Goal: Contribute content

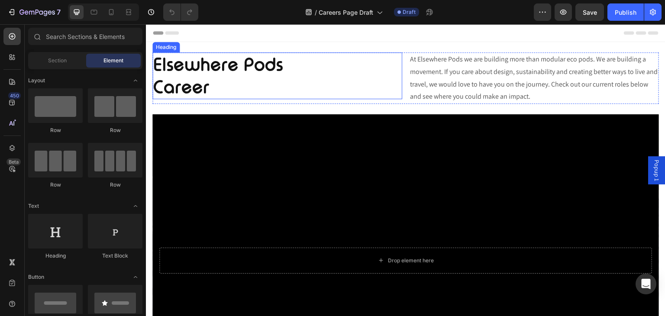
click at [264, 59] on h2 "Elsewhere Pods Career" at bounding box center [277, 75] width 250 height 47
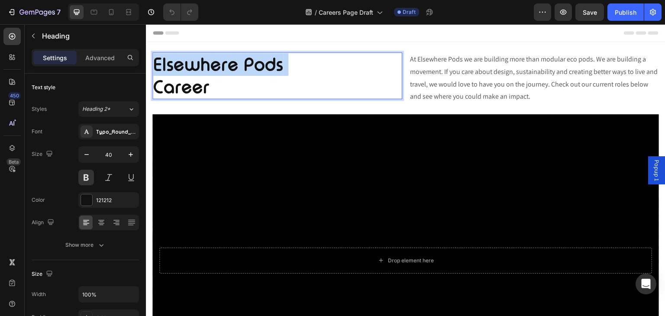
click at [264, 59] on p "Elsewhere Pods Career" at bounding box center [277, 75] width 248 height 45
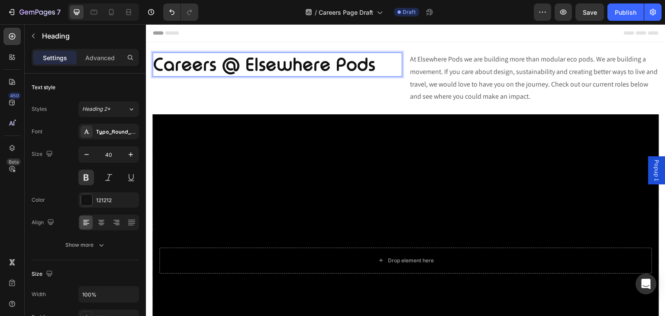
click at [246, 69] on p "Careers @ Elsewhere Pods" at bounding box center [277, 64] width 248 height 22
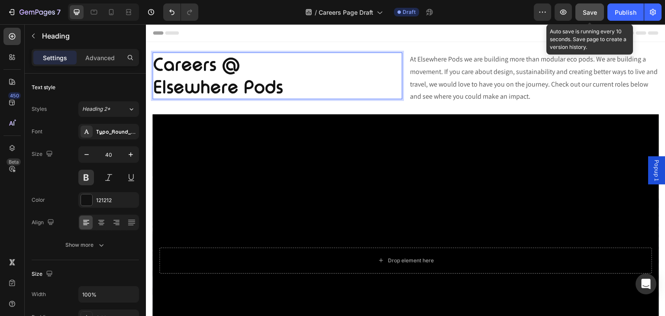
click at [579, 7] on button "Save" at bounding box center [589, 11] width 29 height 17
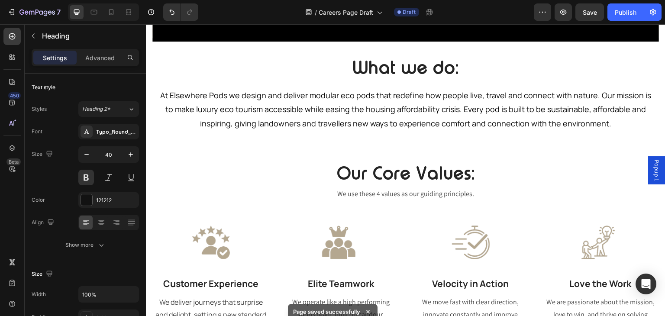
scroll to position [363, 0]
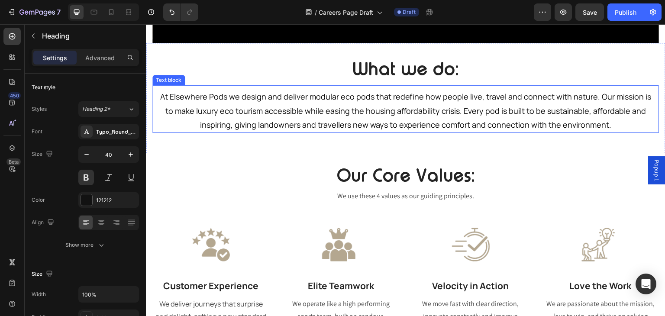
click at [309, 99] on span "At Elsewhere Pods we design and deliver modular eco pods that redefine how peop…" at bounding box center [405, 110] width 491 height 39
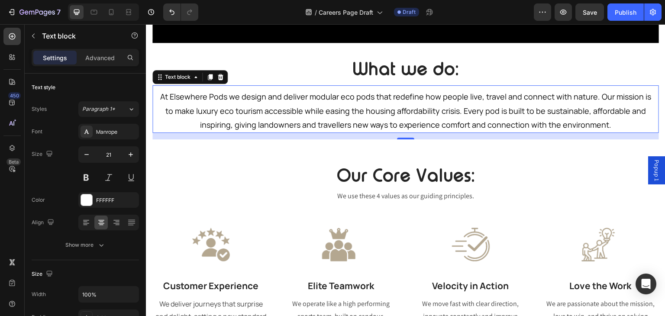
click at [309, 99] on span "At Elsewhere Pods we design and deliver modular eco pods that redefine how peop…" at bounding box center [405, 110] width 491 height 39
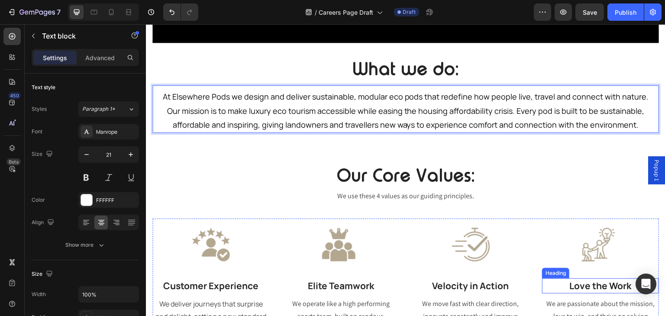
click at [603, 287] on h3 "Love the Work" at bounding box center [600, 286] width 117 height 16
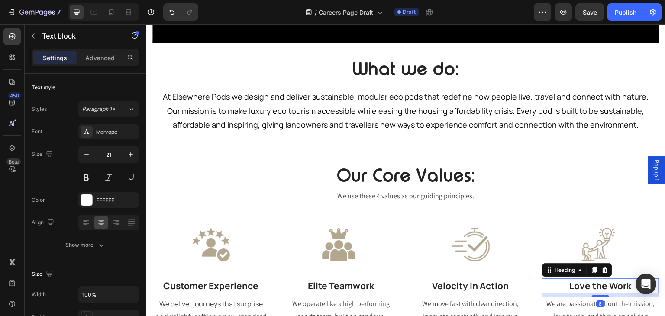
click at [603, 287] on h3 "Love the Work" at bounding box center [600, 286] width 117 height 16
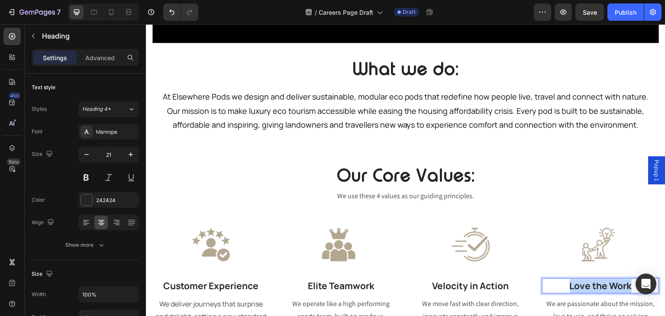
click at [603, 287] on p "Love the Work" at bounding box center [600, 286] width 115 height 14
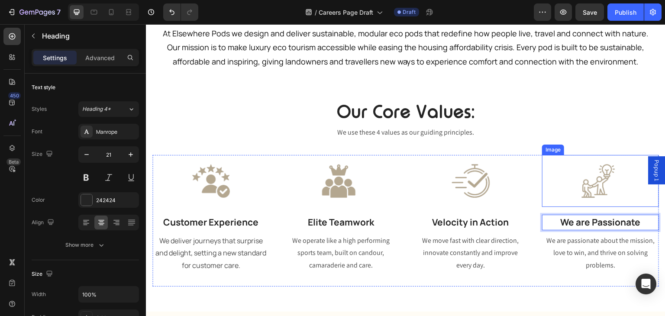
scroll to position [429, 0]
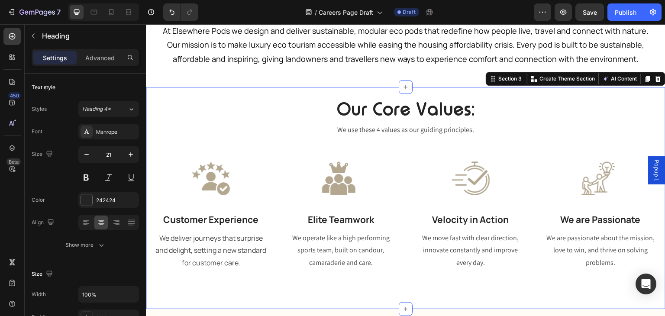
click at [561, 291] on div "Our Core Values: Heading We use these 4 values as our guiding principles. Text …" at bounding box center [405, 198] width 519 height 222
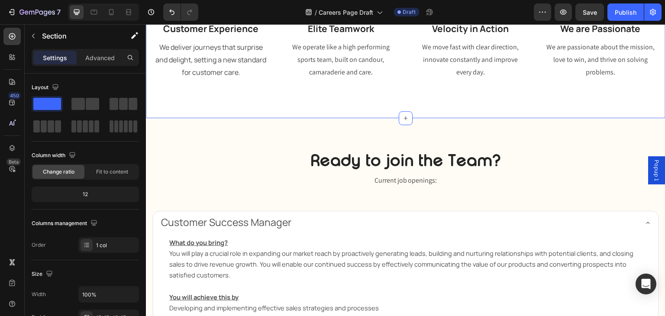
scroll to position [620, 0]
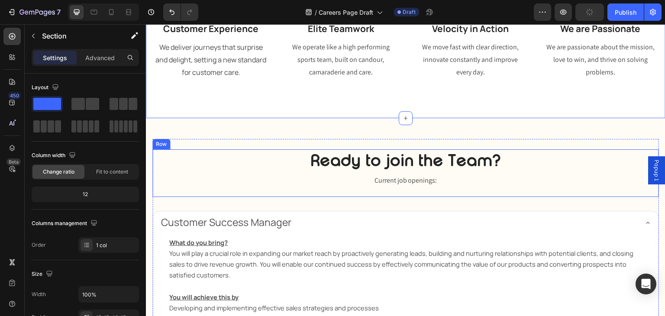
click at [572, 170] on div "Ready to join the Team? Heading Row Current job openings: Text block" at bounding box center [405, 173] width 506 height 48
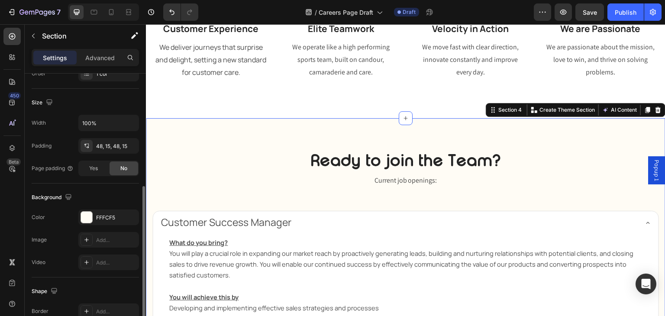
scroll to position [189, 0]
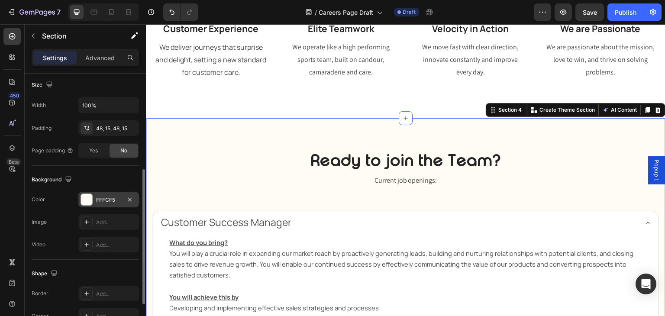
click at [96, 198] on div "FFFCF5" at bounding box center [108, 200] width 25 height 8
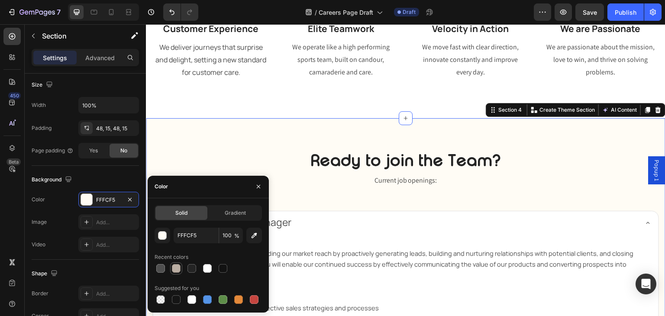
click at [174, 272] on div at bounding box center [176, 268] width 10 height 10
type input "BAADA2"
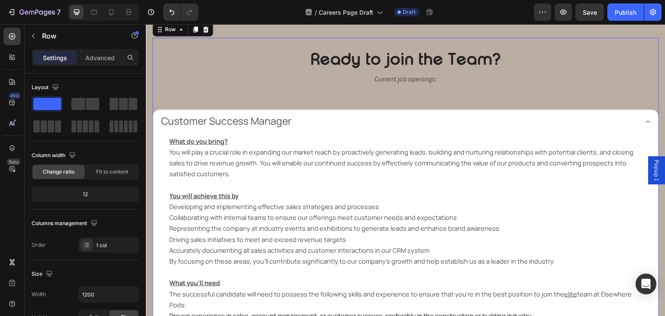
scroll to position [721, 0]
click at [303, 121] on div "Customer Success Manager" at bounding box center [399, 121] width 478 height 16
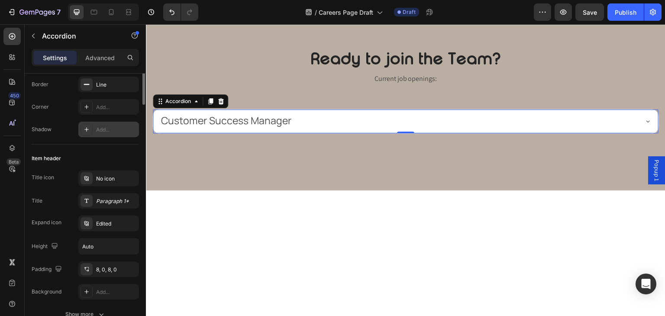
scroll to position [0, 0]
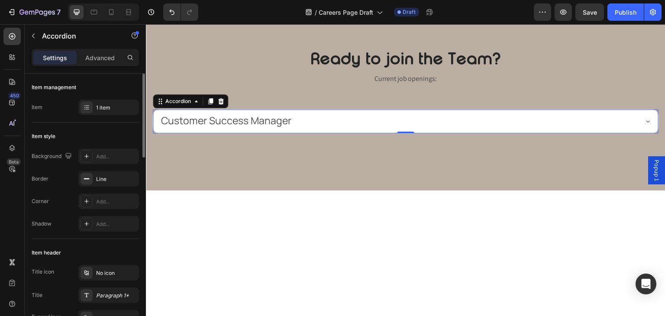
click at [101, 147] on div "Item style Background Add... Border Line Corner Add... Shadow Add..." at bounding box center [85, 180] width 107 height 116
click at [100, 154] on div "Add..." at bounding box center [116, 157] width 41 height 8
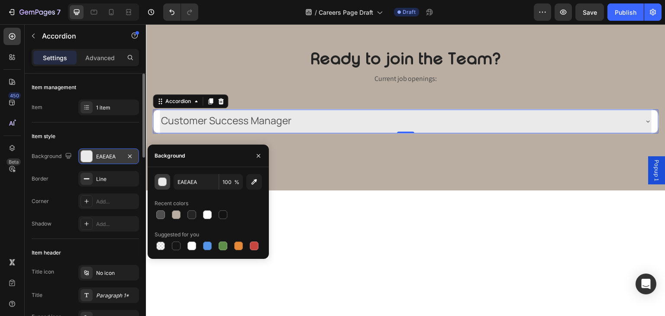
click at [159, 180] on div "button" at bounding box center [162, 182] width 9 height 9
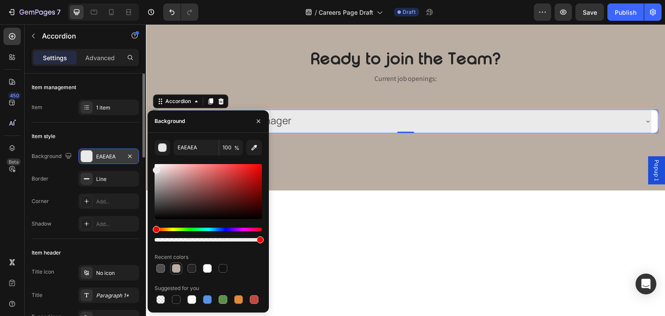
click at [174, 268] on div at bounding box center [176, 268] width 9 height 9
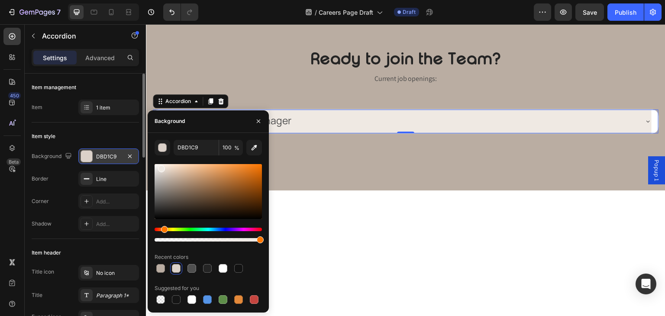
type input "EFE9E3"
drag, startPoint x: 166, startPoint y: 175, endPoint x: 160, endPoint y: 167, distance: 10.6
click at [160, 167] on div at bounding box center [207, 191] width 107 height 55
click at [260, 120] on icon "button" at bounding box center [258, 120] width 3 height 3
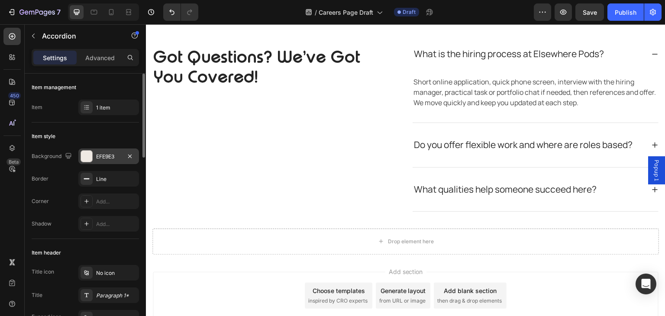
scroll to position [959, 0]
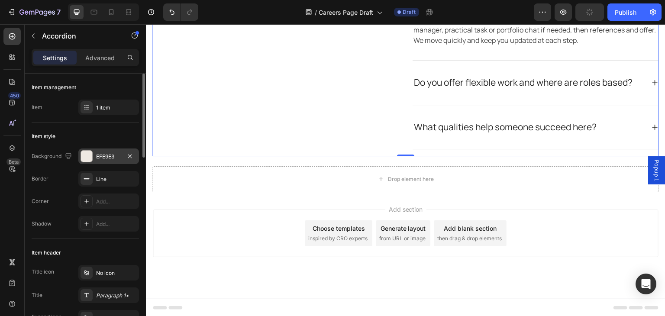
click at [260, 120] on div "Got Questions? We’ve Got You Covered! Heading Text block Row" at bounding box center [275, 60] width 247 height 180
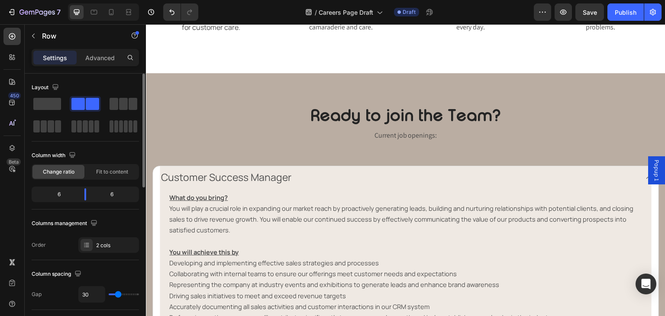
scroll to position [673, 0]
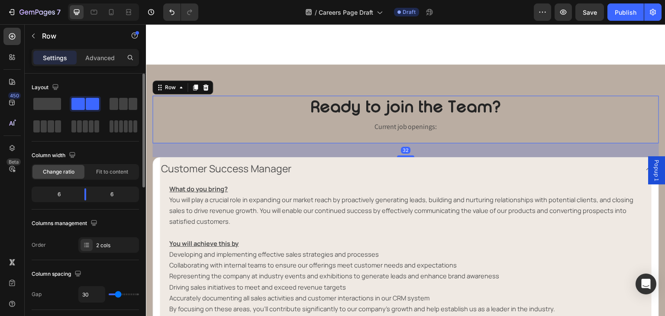
click at [250, 133] on div "Ready to join the Team? Heading Row Current job openings: Text block" at bounding box center [405, 120] width 506 height 48
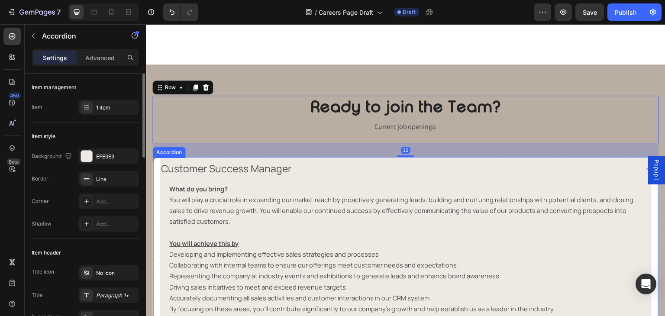
click at [291, 163] on div "Customer Success Manager" at bounding box center [226, 169] width 133 height 16
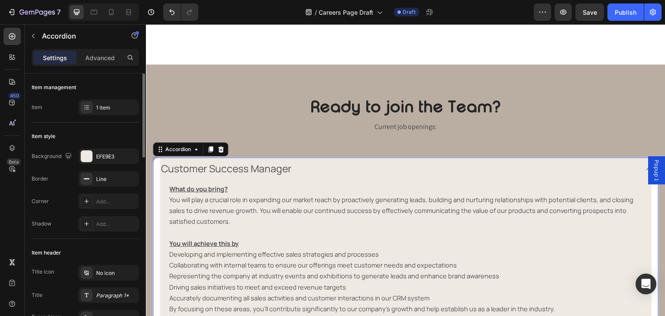
click at [306, 167] on div "Customer Success Manager" at bounding box center [399, 169] width 478 height 16
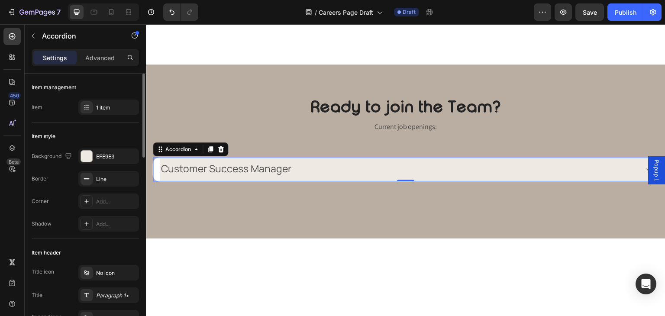
click at [312, 167] on div "Customer Success Manager" at bounding box center [399, 169] width 478 height 16
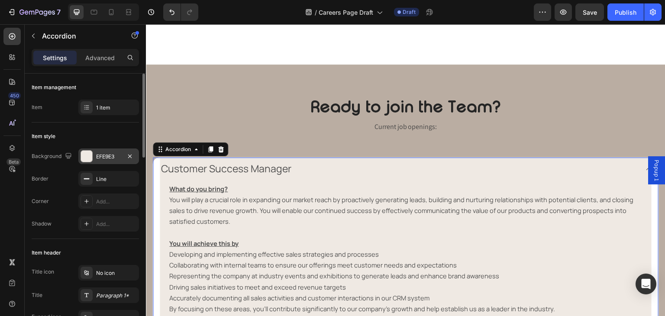
click at [116, 153] on div "EFE9E3" at bounding box center [108, 157] width 25 height 8
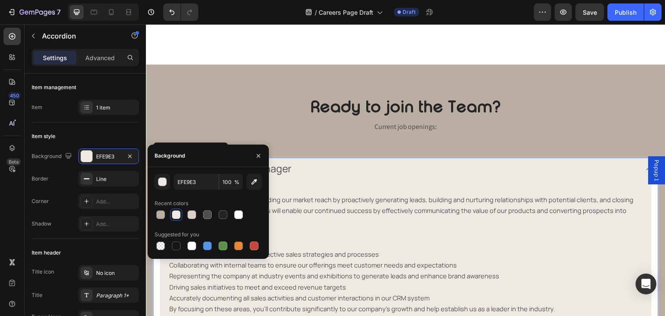
click at [176, 215] on div at bounding box center [176, 214] width 9 height 9
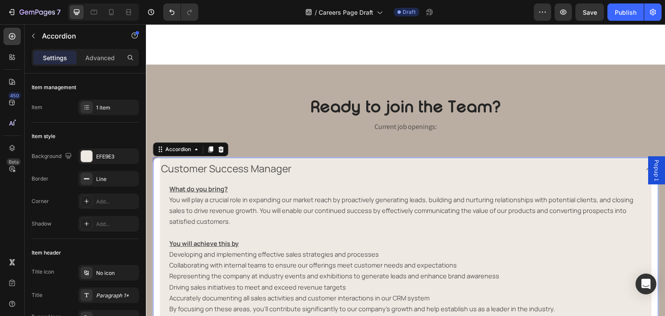
click at [321, 176] on div "Customer Success Manager" at bounding box center [399, 169] width 478 height 16
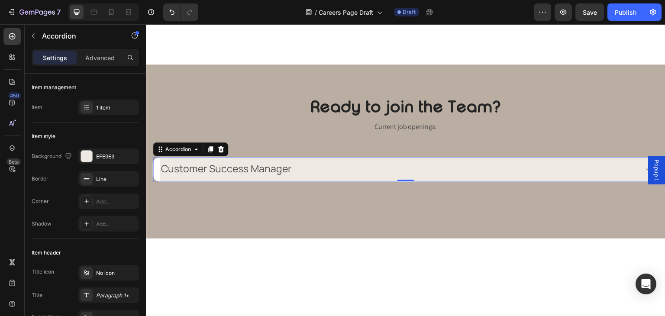
click at [358, 162] on div "Customer Success Manager" at bounding box center [399, 169] width 478 height 16
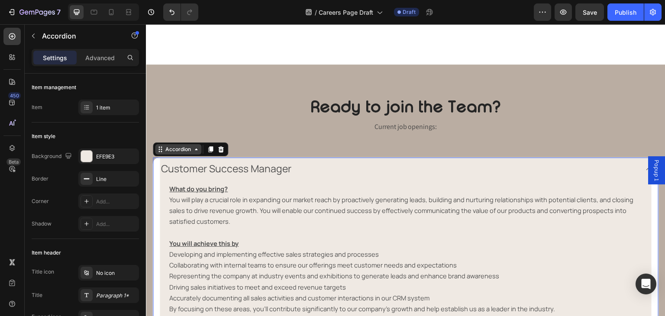
click at [173, 154] on div "Accordion" at bounding box center [178, 149] width 46 height 10
click at [185, 154] on div "Accordion" at bounding box center [178, 149] width 46 height 10
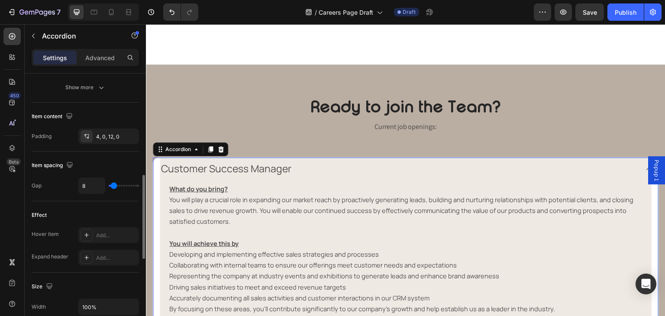
scroll to position [181, 0]
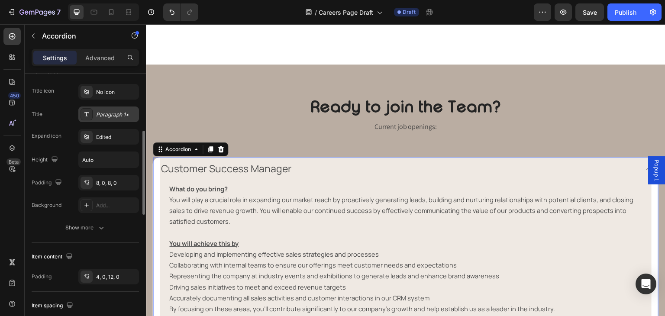
click at [99, 117] on div "Paragraph 1*" at bounding box center [116, 115] width 41 height 8
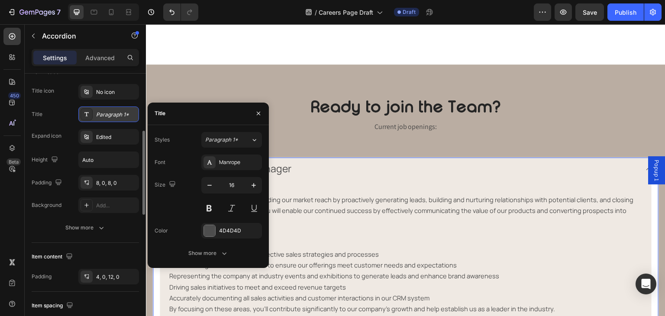
click at [108, 120] on div "Paragraph 1*" at bounding box center [108, 114] width 61 height 16
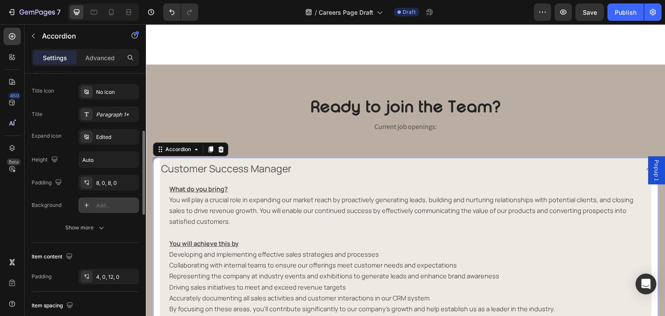
click at [103, 198] on div "Add..." at bounding box center [108, 205] width 61 height 16
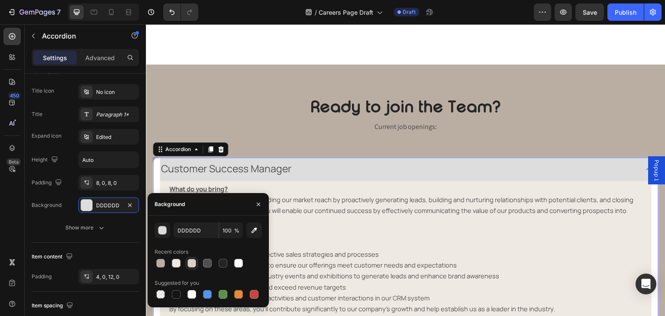
click at [190, 265] on div at bounding box center [191, 263] width 9 height 9
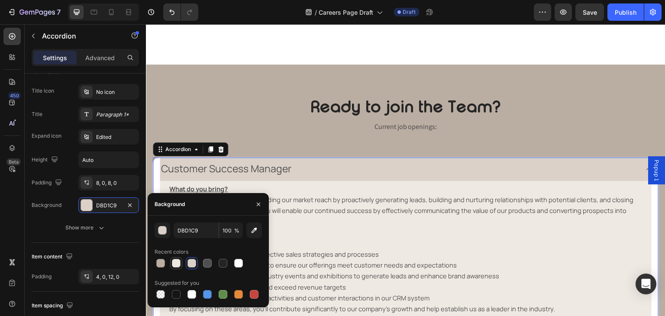
click at [180, 265] on div at bounding box center [176, 263] width 9 height 9
type input "EFE9E3"
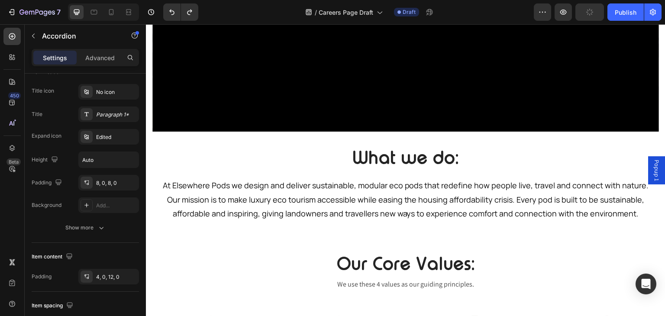
scroll to position [274, 0]
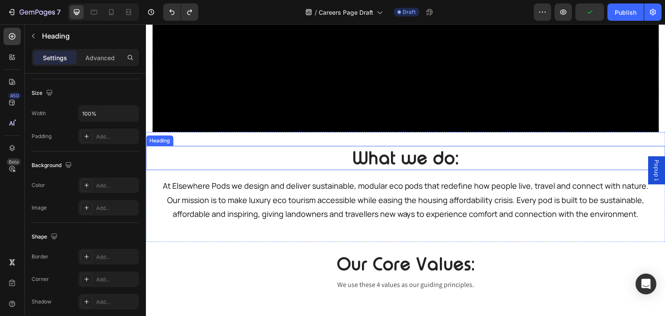
click at [204, 156] on h2 "What we do:" at bounding box center [405, 158] width 506 height 24
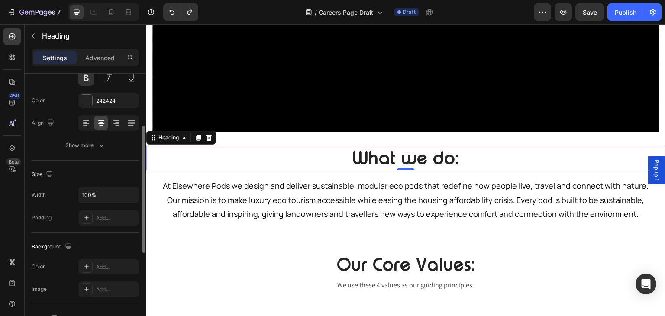
scroll to position [110, 0]
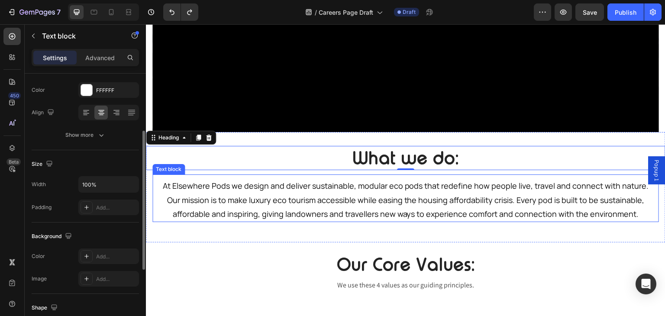
click at [156, 180] on div "At Elsewhere Pods we design and deliver sustainable, modular eco pods that rede…" at bounding box center [405, 198] width 506 height 48
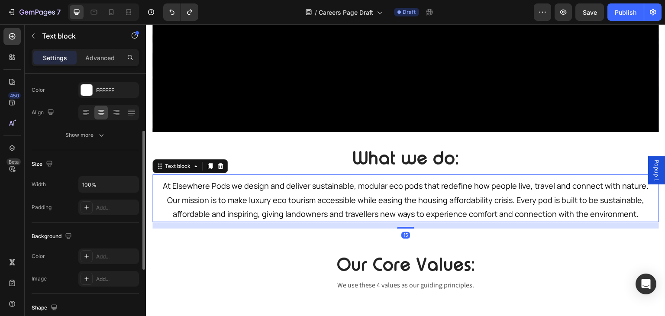
scroll to position [0, 0]
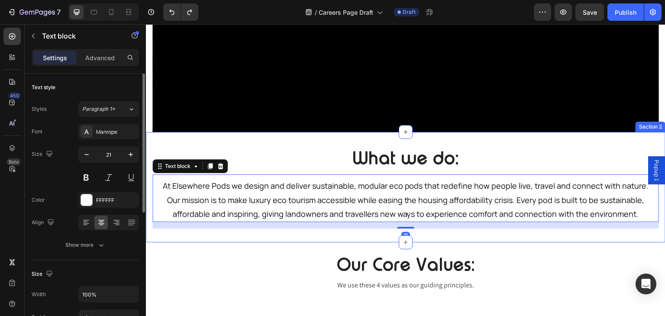
click at [151, 178] on div "What we do: Heading At Elsewhere Pods we design and deliver sustainable, modula…" at bounding box center [405, 187] width 519 height 83
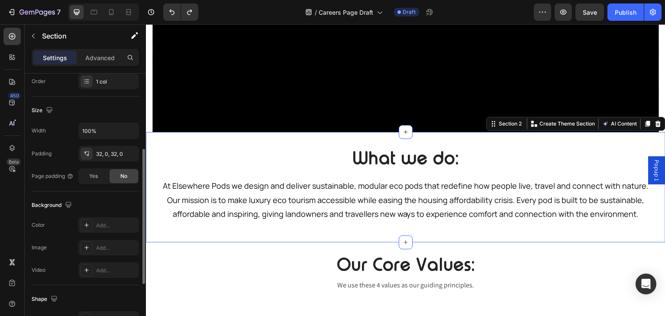
scroll to position [164, 0]
click at [112, 221] on div "Add..." at bounding box center [116, 225] width 41 height 8
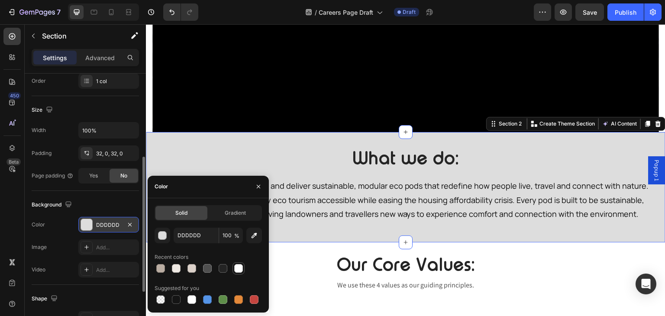
click at [236, 268] on div at bounding box center [238, 268] width 9 height 9
type input "FFFFFF"
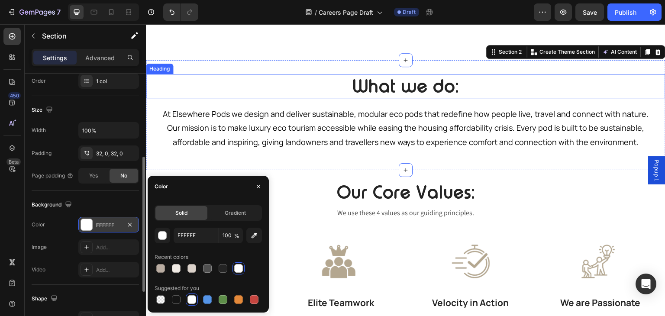
scroll to position [455, 0]
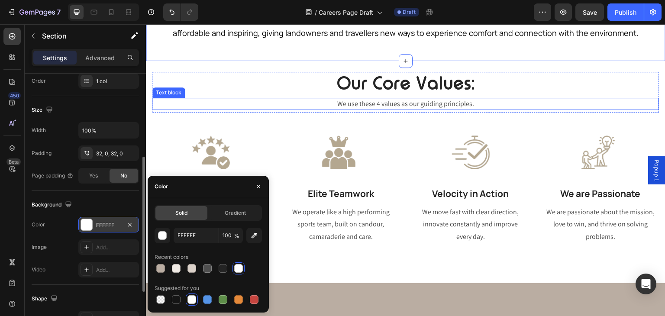
click at [217, 99] on p "We use these 4 values as our guiding principles." at bounding box center [405, 104] width 504 height 10
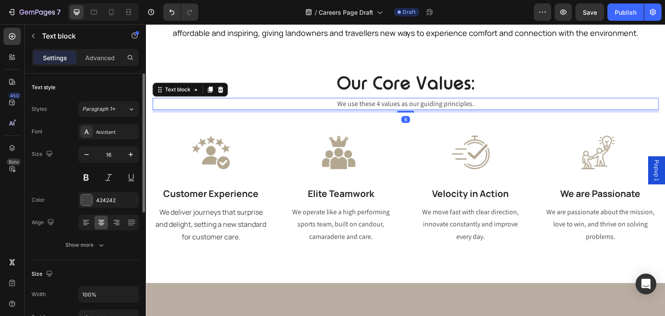
click at [213, 83] on div "Text block" at bounding box center [189, 90] width 75 height 14
click at [148, 71] on div "Our Core Values: Heading We use these 4 values as our guiding principles. Text …" at bounding box center [405, 172] width 519 height 222
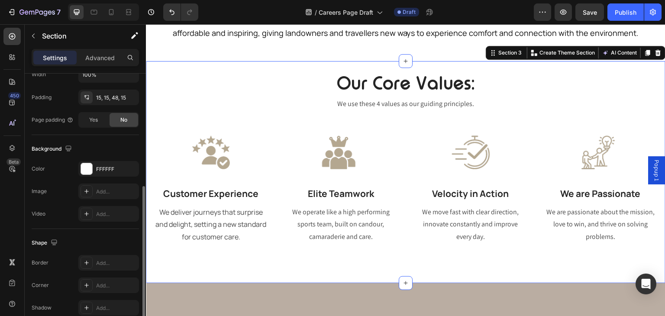
scroll to position [221, 0]
click at [100, 168] on div "FFFFFF" at bounding box center [108, 168] width 25 height 8
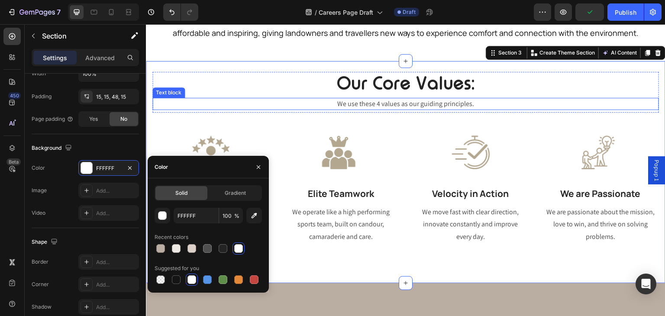
click at [161, 99] on p "We use these 4 values as our guiding principles." at bounding box center [405, 104] width 504 height 10
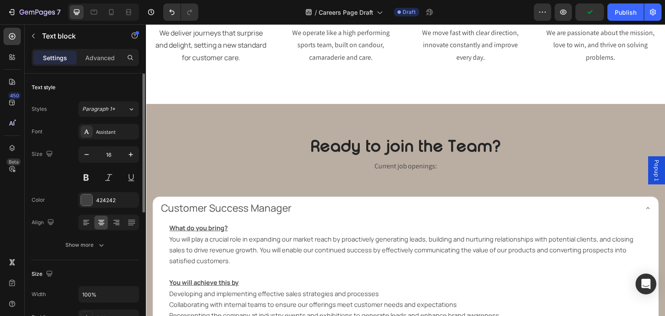
scroll to position [635, 0]
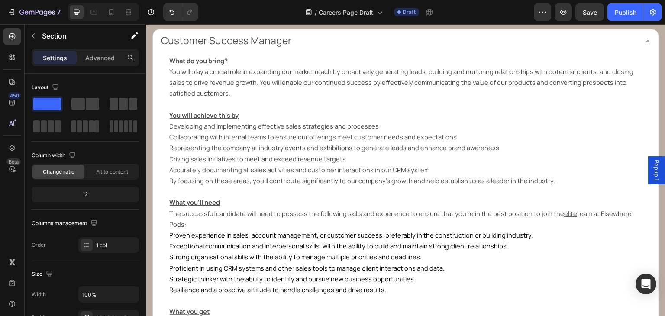
scroll to position [803, 0]
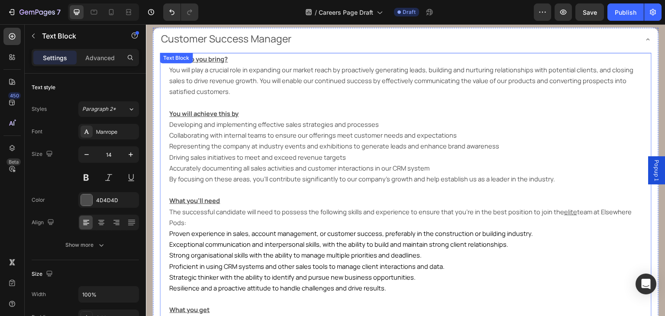
click at [173, 63] on div "What do you bring? You will play a crucial role in expanding our market reach b…" at bounding box center [406, 223] width 492 height 340
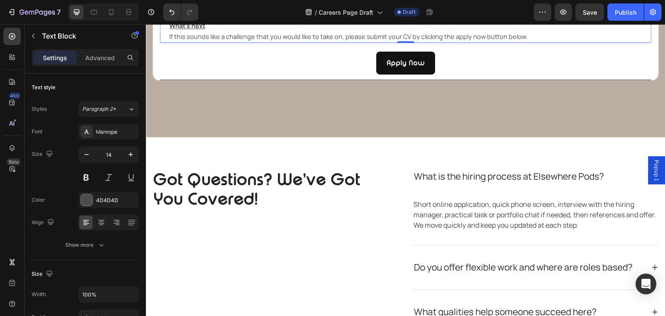
scroll to position [1160, 0]
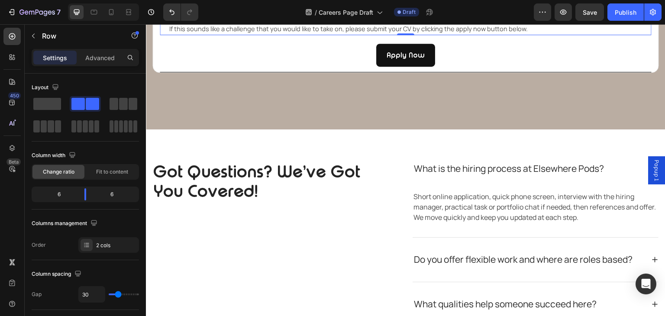
click at [201, 155] on div "Got Questions? We’ve Got You Covered! Heading Text block Row What is the hiring…" at bounding box center [405, 237] width 506 height 194
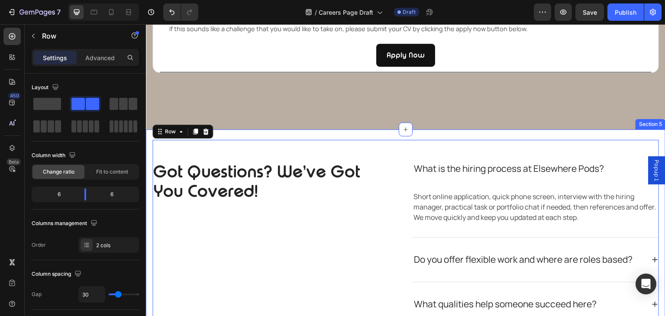
click at [150, 145] on div "Got Questions? We’ve Got You Covered! Heading Text block Row What is the hiring…" at bounding box center [405, 236] width 519 height 215
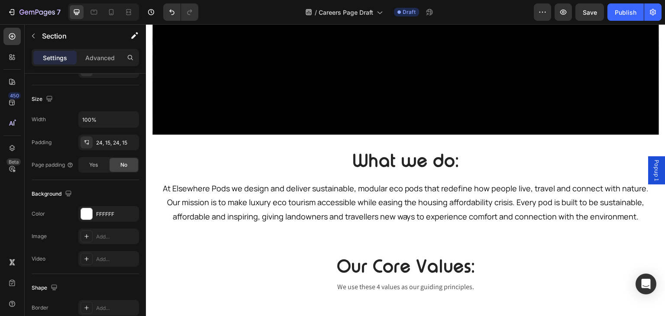
scroll to position [270, 0]
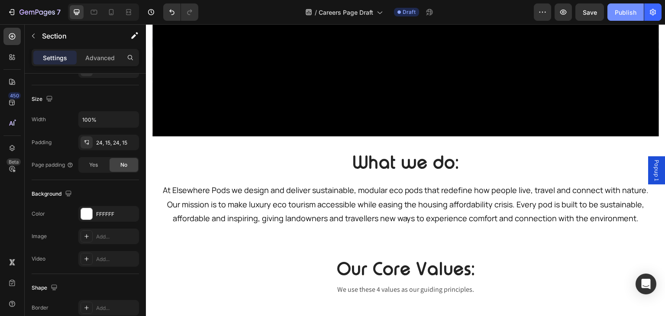
click at [618, 12] on div "Publish" at bounding box center [625, 12] width 22 height 9
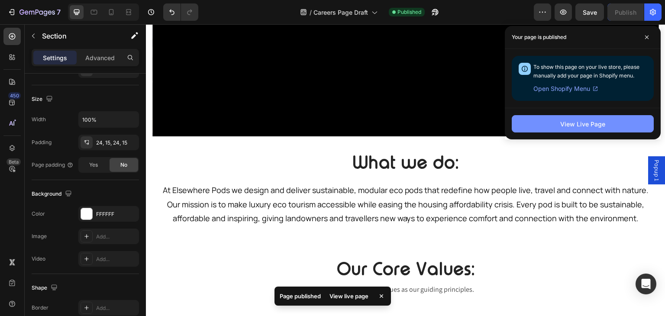
click at [594, 125] on div "View Live Page" at bounding box center [582, 123] width 45 height 9
